Goal: Task Accomplishment & Management: Use online tool/utility

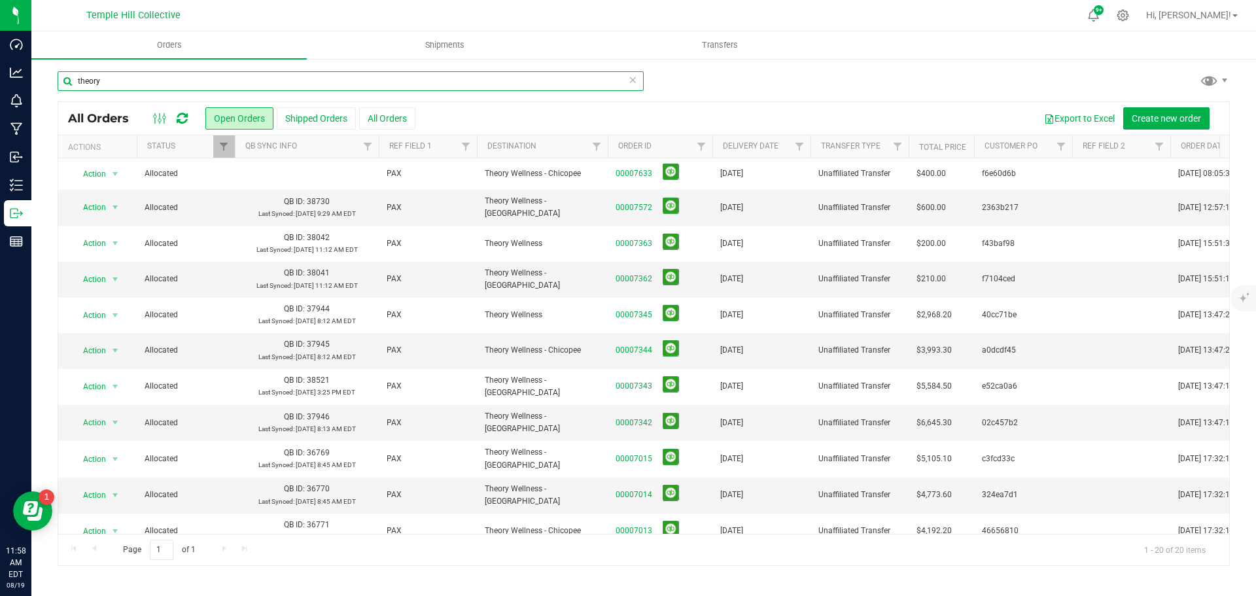
drag, startPoint x: 148, startPoint y: 80, endPoint x: 37, endPoint y: 77, distance: 110.6
click at [39, 73] on div "theory All Orders Open Orders Shipped Orders All Orders Export to Excel Create …" at bounding box center [643, 318] width 1224 height 521
paste input "23c01bf6"
type input "23c01bf6"
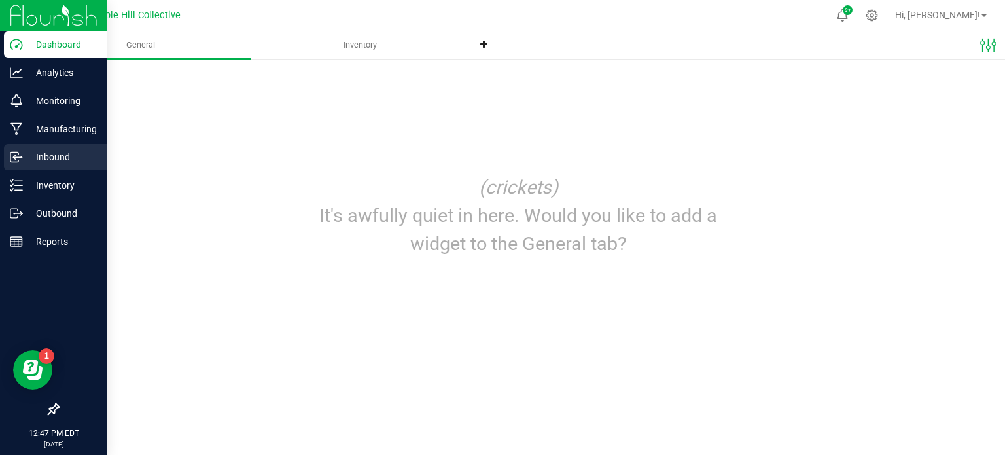
click at [54, 156] on p "Inbound" at bounding box center [62, 157] width 78 height 16
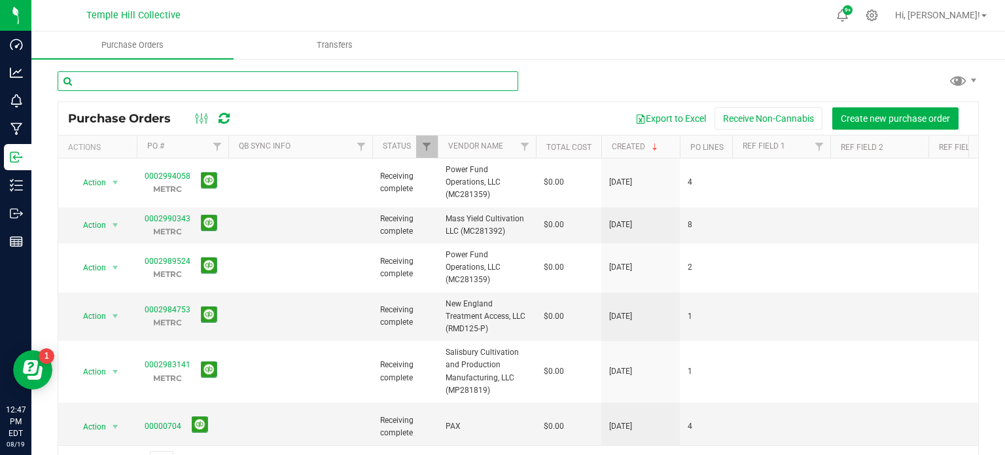
click at [262, 81] on input "text" at bounding box center [288, 81] width 460 height 20
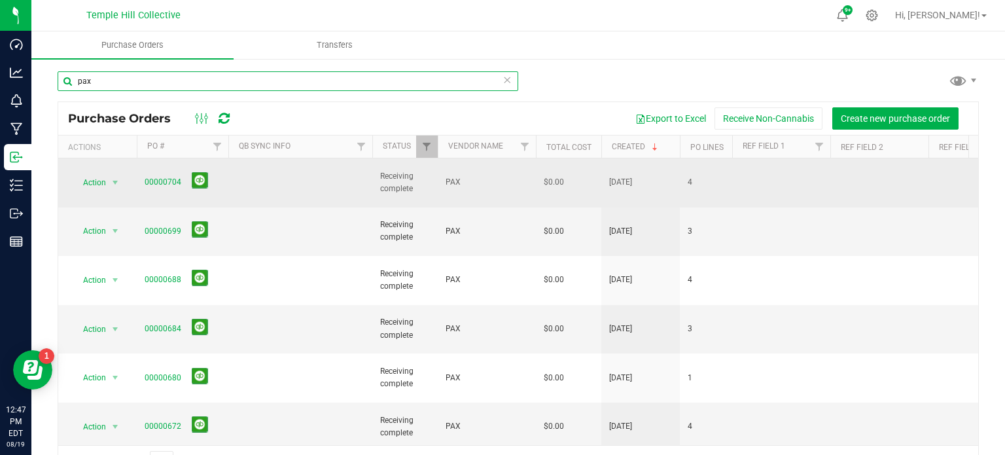
type input "pax"
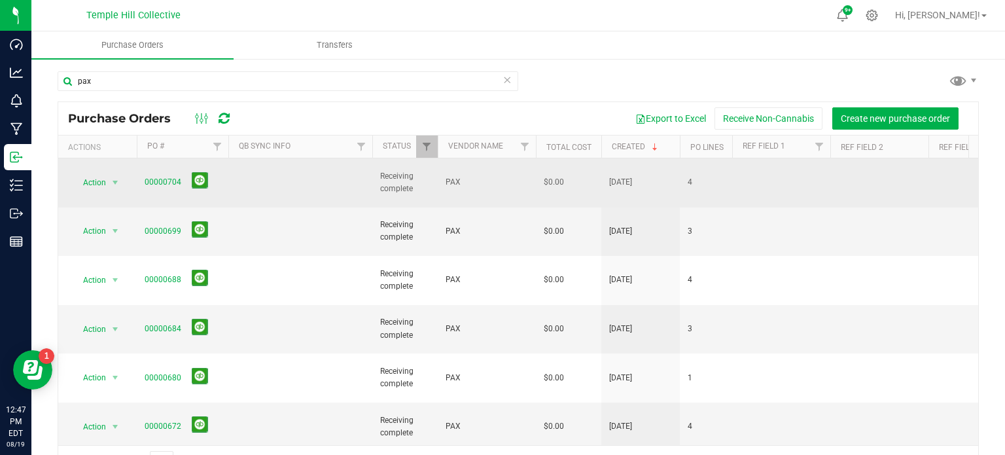
click at [507, 177] on span "PAX" at bounding box center [486, 182] width 82 height 12
click at [165, 179] on link "00000704" at bounding box center [163, 181] width 37 height 9
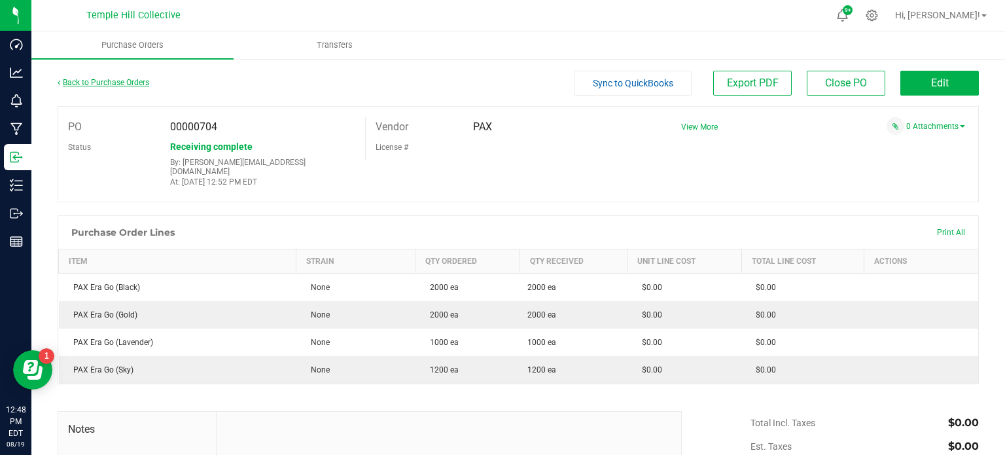
click at [129, 83] on link "Back to Purchase Orders" at bounding box center [104, 82] width 92 height 9
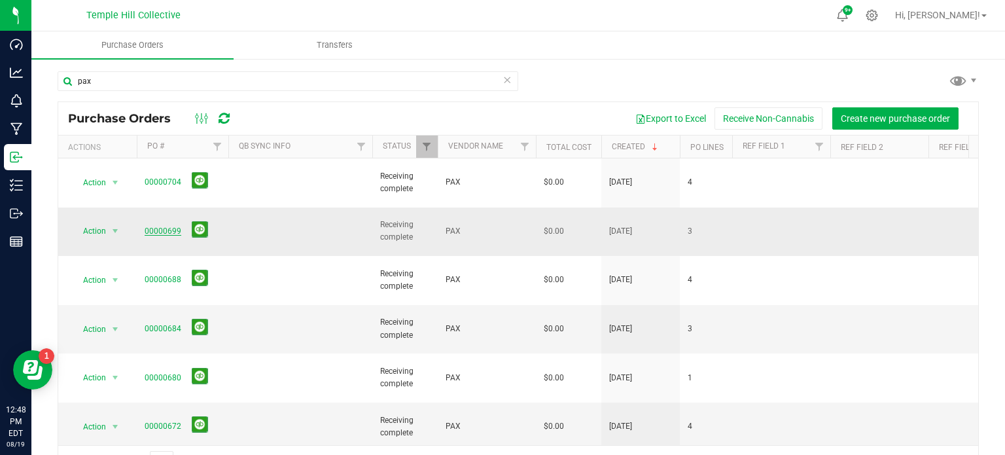
click at [162, 226] on link "00000699" at bounding box center [163, 230] width 37 height 9
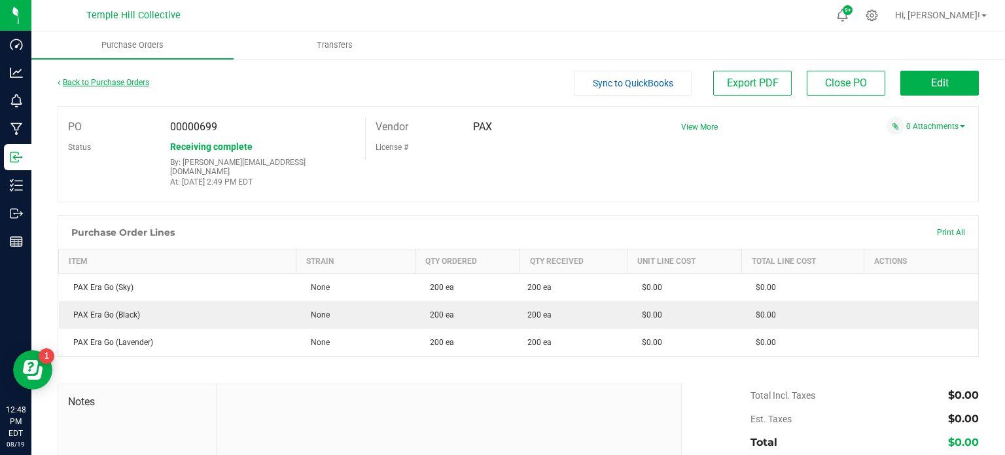
click at [113, 83] on link "Back to Purchase Orders" at bounding box center [104, 82] width 92 height 9
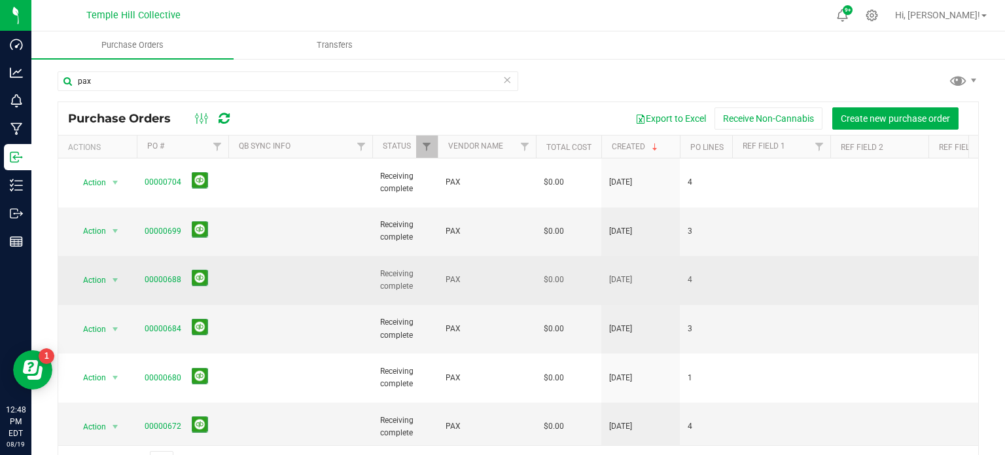
click at [284, 256] on td at bounding box center [300, 280] width 144 height 49
click at [171, 275] on link "00000688" at bounding box center [163, 279] width 37 height 9
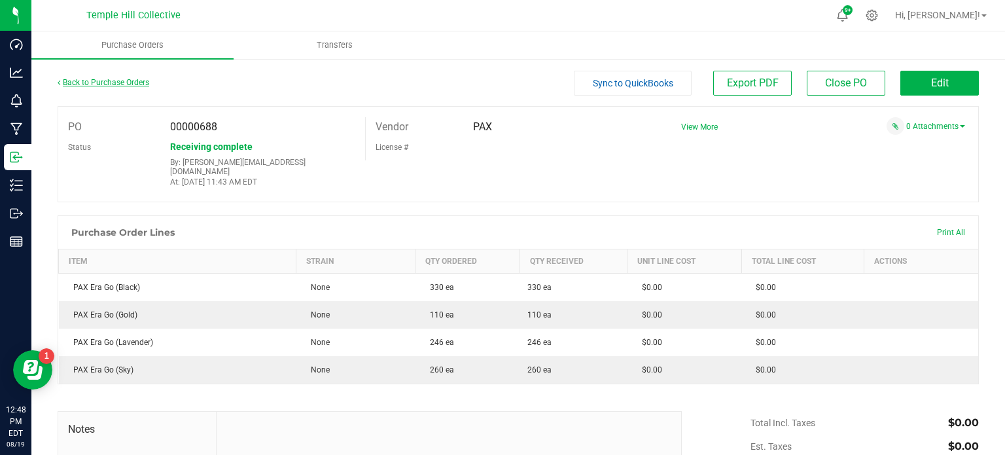
click at [126, 83] on link "Back to Purchase Orders" at bounding box center [104, 82] width 92 height 9
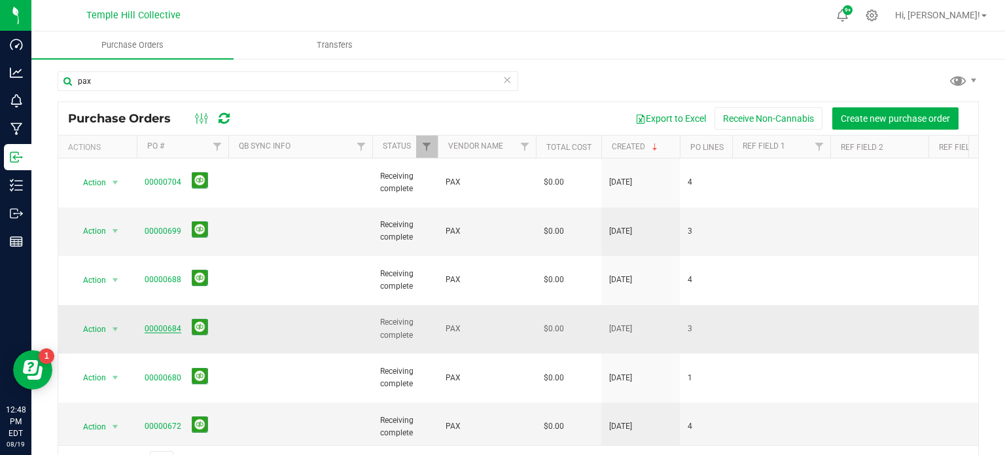
click at [164, 324] on link "00000684" at bounding box center [163, 328] width 37 height 9
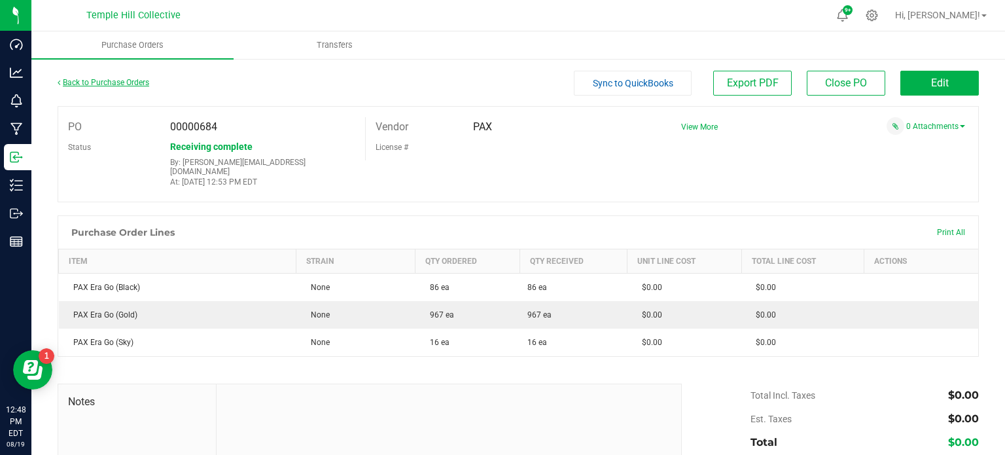
click at [99, 83] on link "Back to Purchase Orders" at bounding box center [104, 82] width 92 height 9
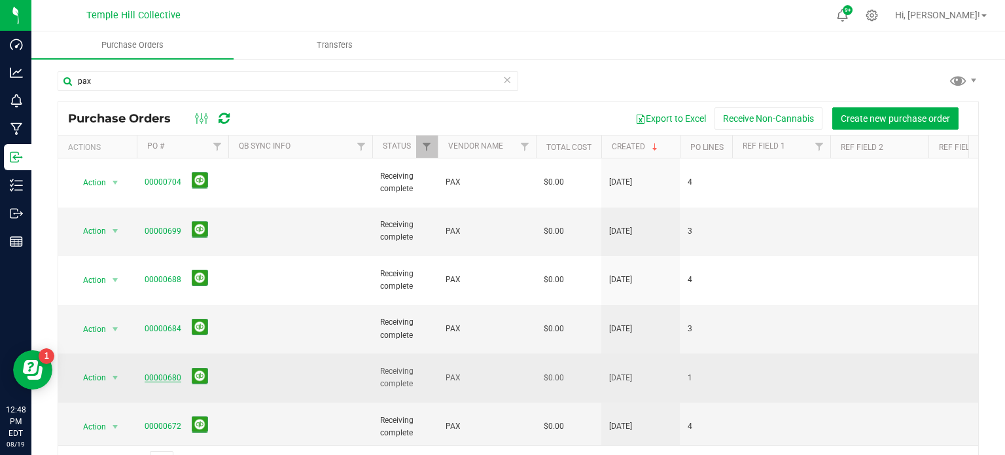
click at [161, 373] on link "00000680" at bounding box center [163, 377] width 37 height 9
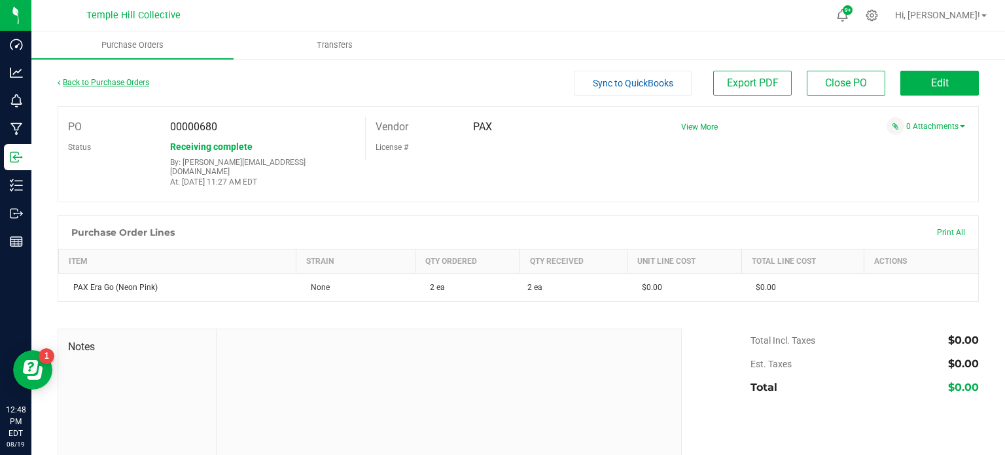
click at [105, 84] on link "Back to Purchase Orders" at bounding box center [104, 82] width 92 height 9
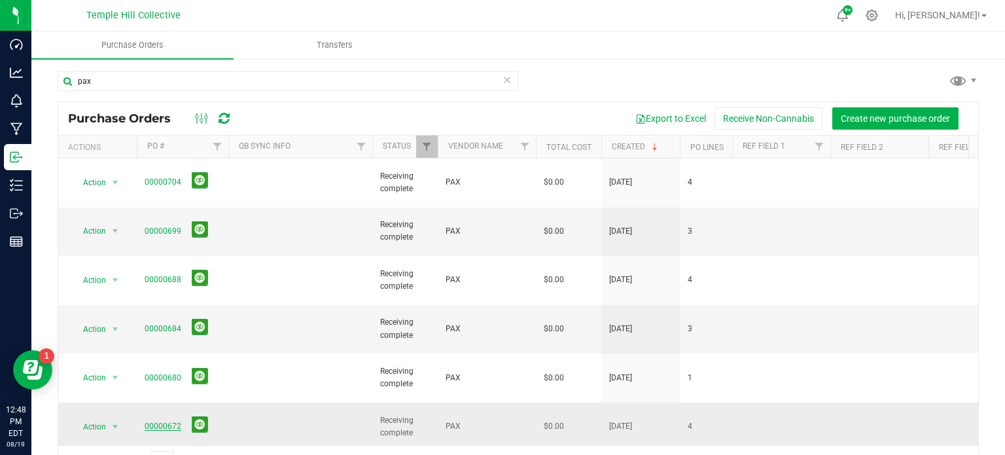
click at [157, 421] on link "00000672" at bounding box center [163, 425] width 37 height 9
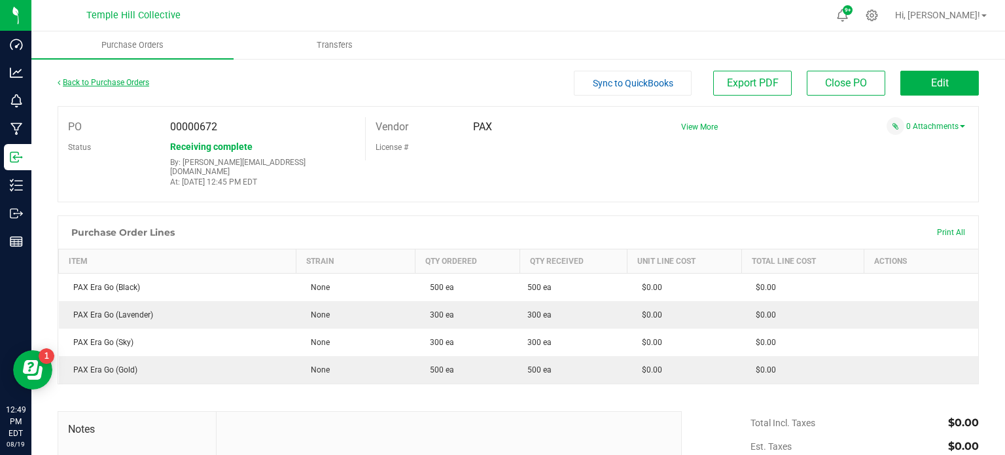
click at [97, 80] on link "Back to Purchase Orders" at bounding box center [104, 82] width 92 height 9
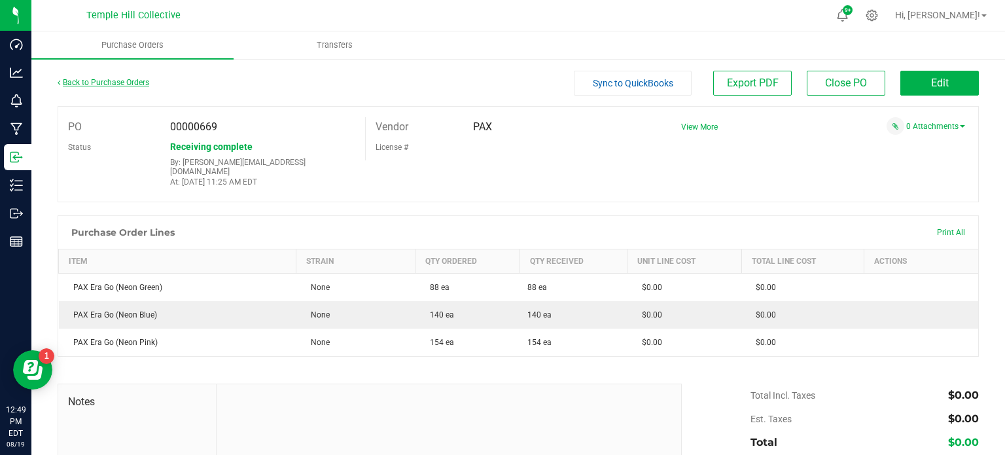
click at [90, 85] on link "Back to Purchase Orders" at bounding box center [104, 82] width 92 height 9
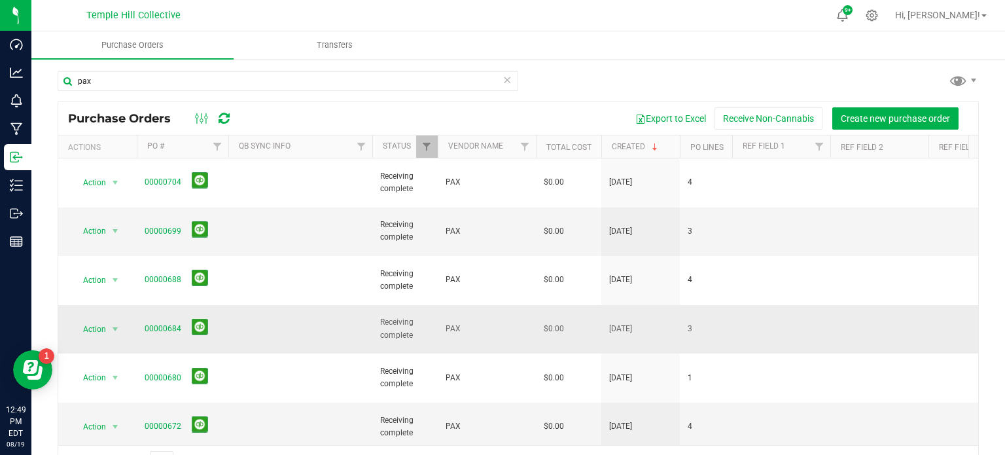
scroll to position [48, 0]
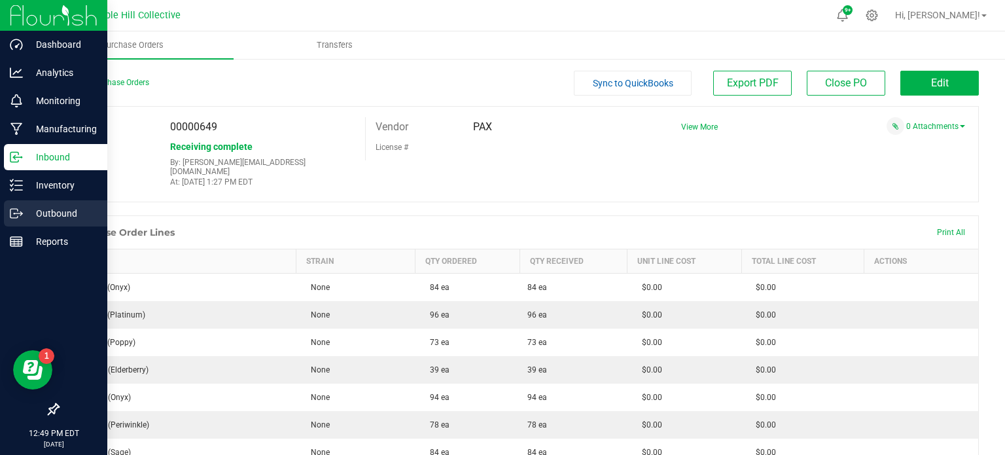
click at [30, 224] on div "Outbound" at bounding box center [55, 213] width 103 height 26
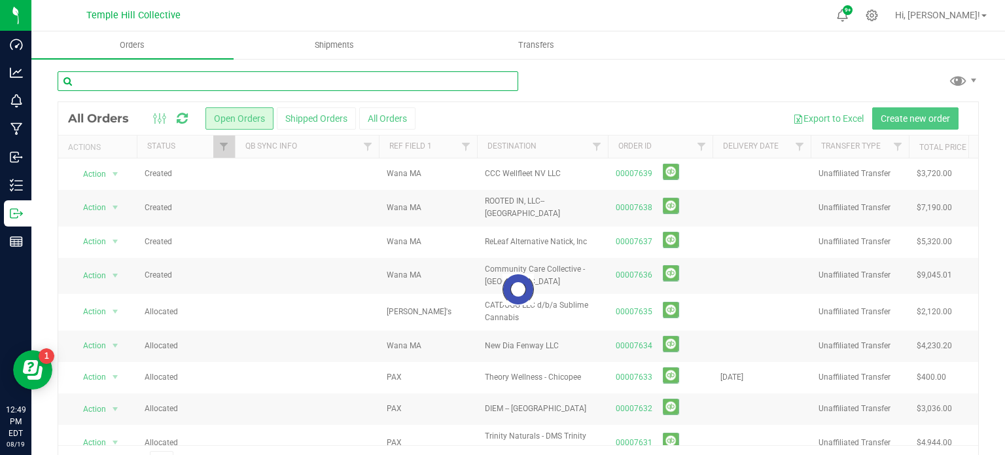
click at [238, 80] on input "text" at bounding box center [288, 81] width 460 height 20
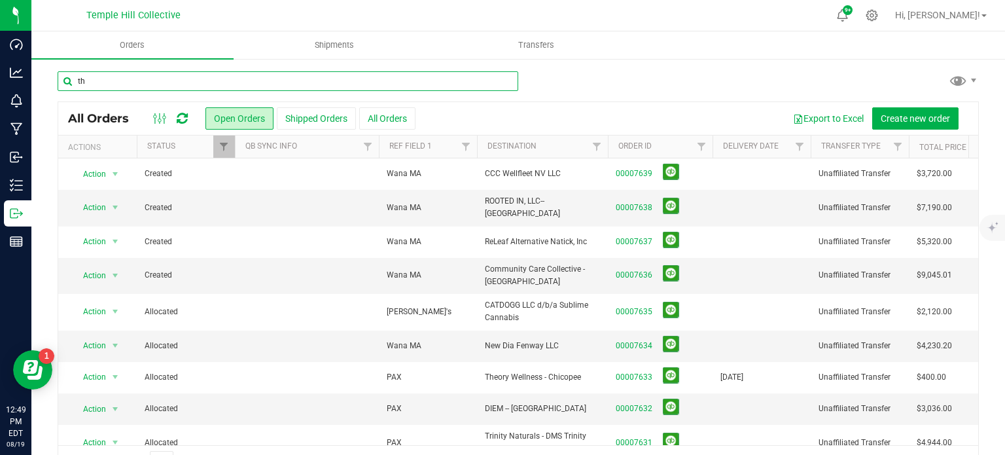
type input "t"
type input "7633"
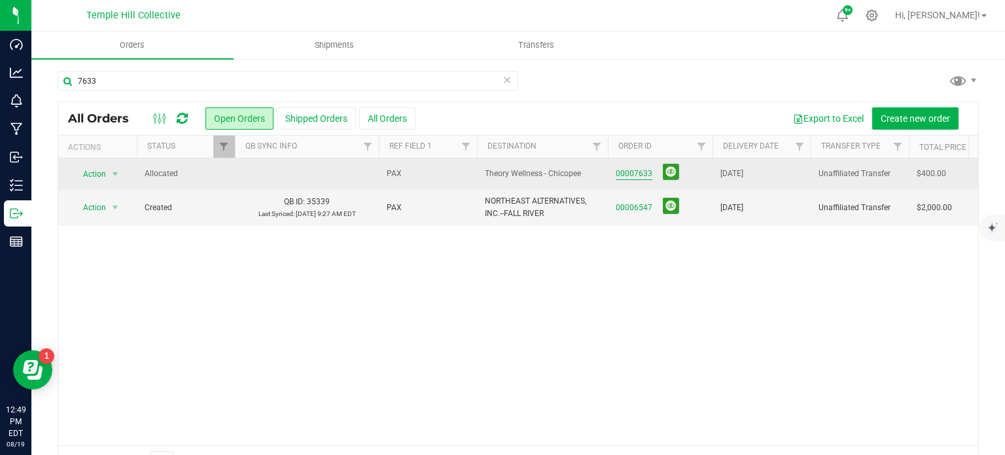
click at [643, 176] on link "00007633" at bounding box center [633, 173] width 37 height 12
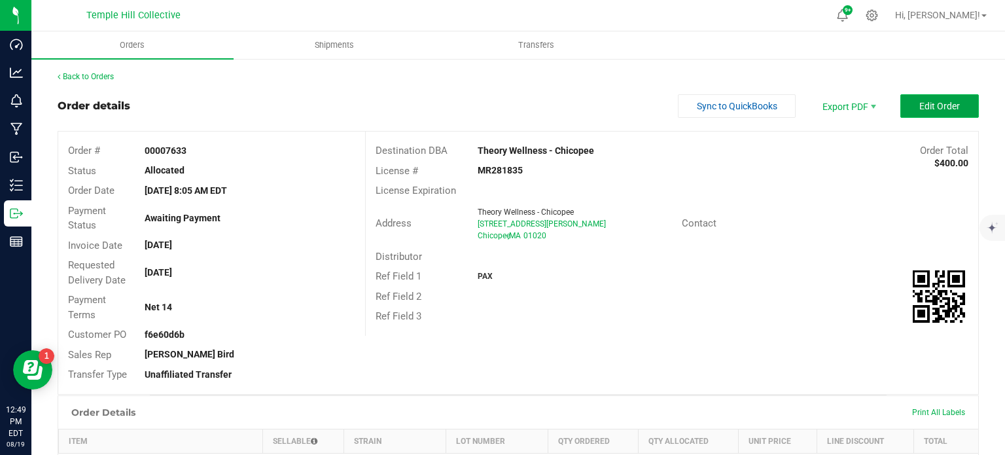
click at [919, 108] on span "Edit Order" at bounding box center [939, 106] width 41 height 10
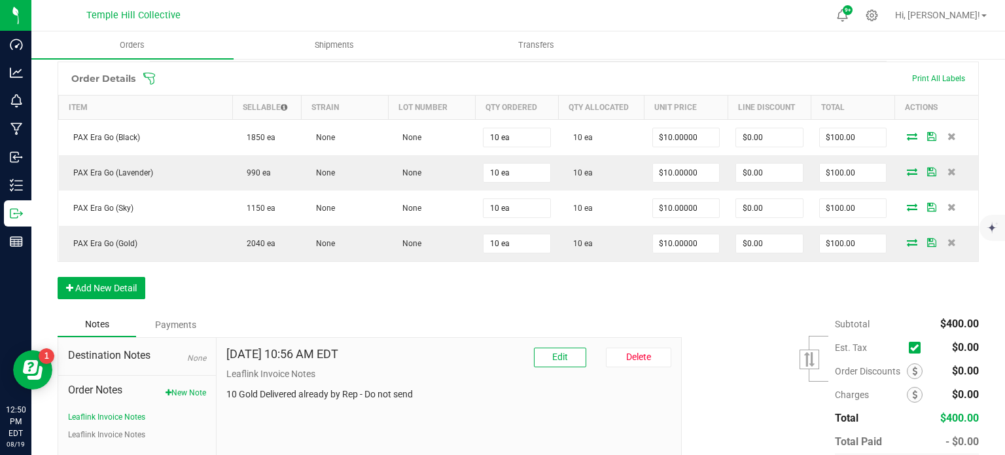
scroll to position [364, 0]
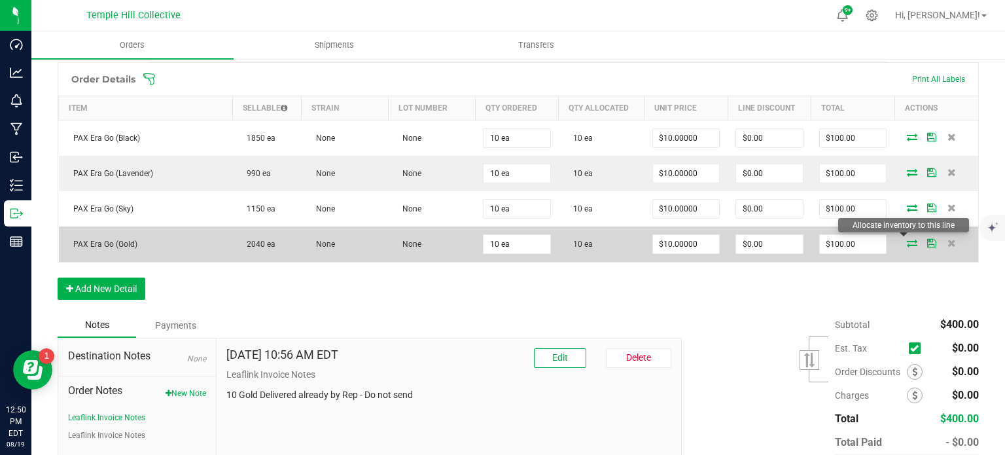
click at [906, 239] on icon at bounding box center [911, 243] width 10 height 8
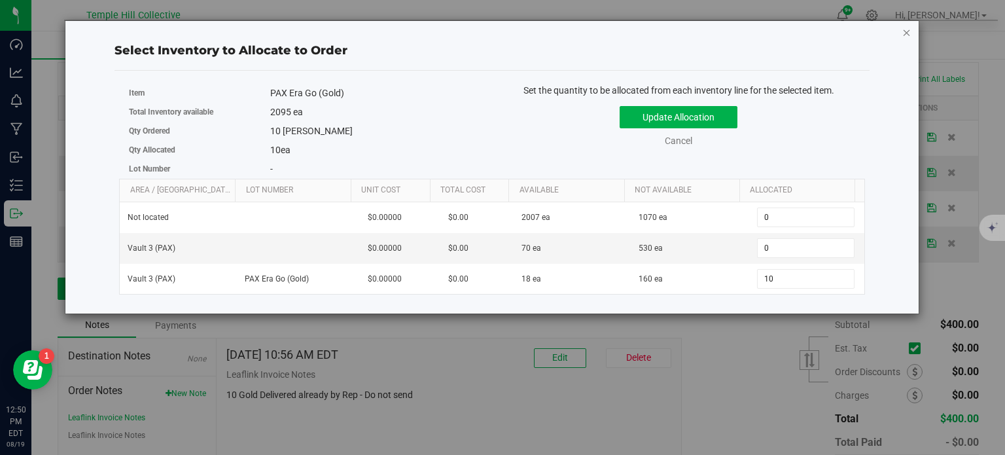
click at [906, 33] on icon "button" at bounding box center [906, 32] width 9 height 16
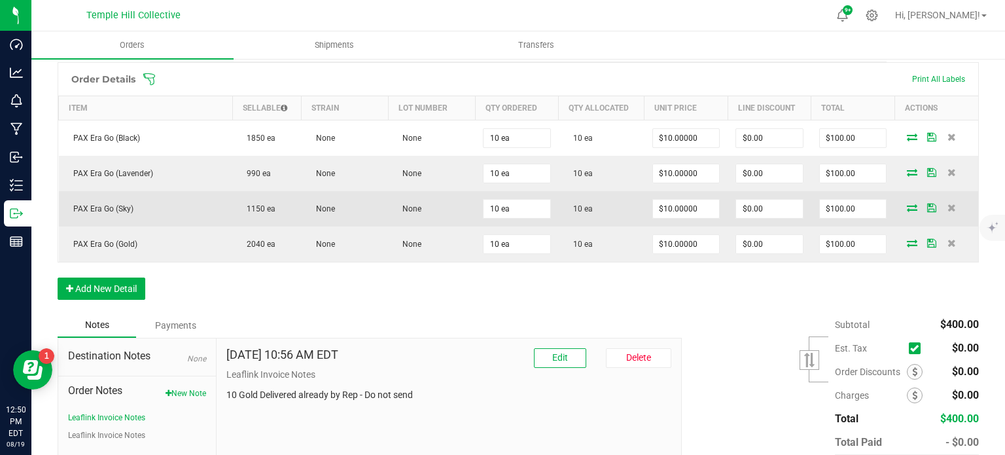
click at [906, 206] on icon at bounding box center [911, 207] width 10 height 8
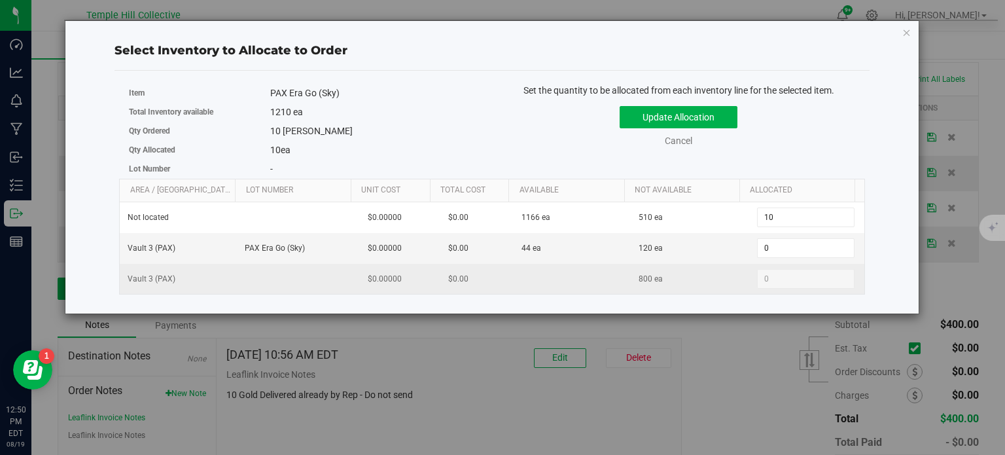
click at [576, 272] on td at bounding box center [571, 279] width 117 height 30
click at [243, 279] on td at bounding box center [295, 279] width 117 height 30
click at [772, 275] on span "0 0" at bounding box center [805, 279] width 97 height 20
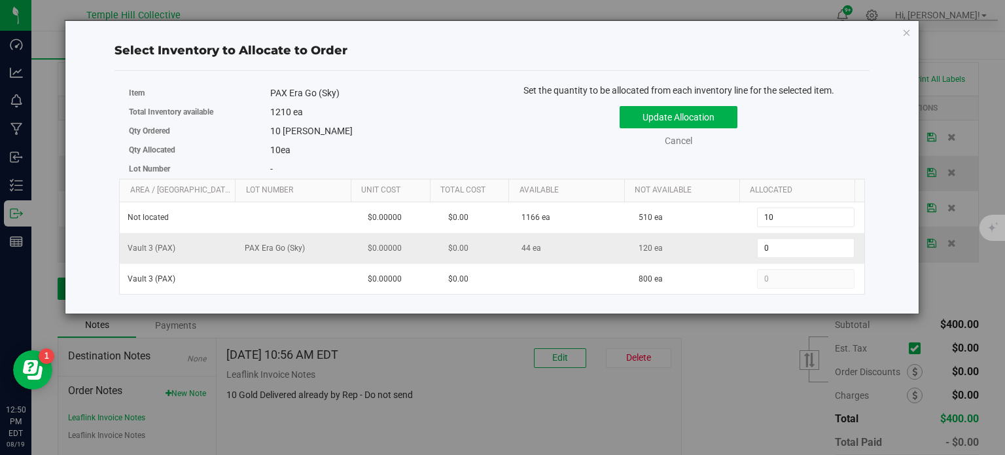
click at [709, 247] on td "120 ea" at bounding box center [688, 248] width 117 height 31
click at [683, 141] on link "Cancel" at bounding box center [677, 140] width 27 height 10
